Goal: Navigation & Orientation: Find specific page/section

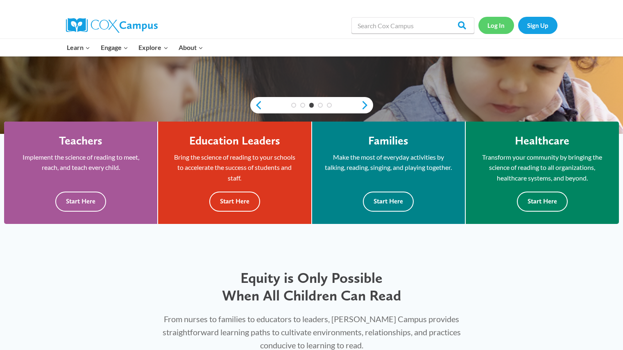
click at [499, 27] on link "Log In" at bounding box center [496, 25] width 36 height 17
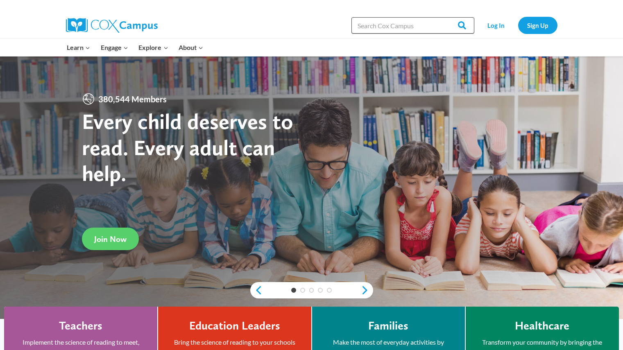
click at [366, 30] on input "Search in [URL][DOMAIN_NAME]" at bounding box center [412, 25] width 123 height 16
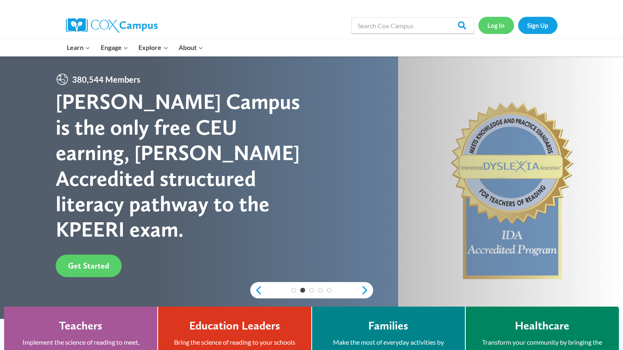
click at [491, 26] on link "Log In" at bounding box center [496, 25] width 36 height 17
